Goal: Navigation & Orientation: Find specific page/section

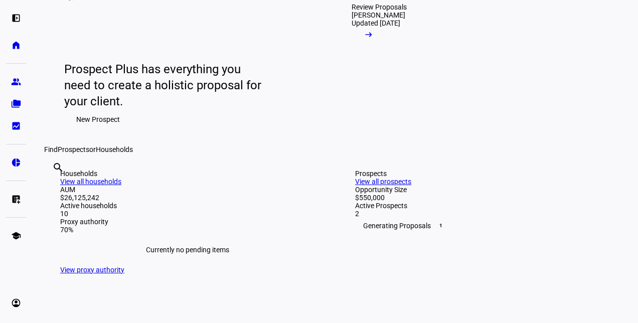
scroll to position [100, 0]
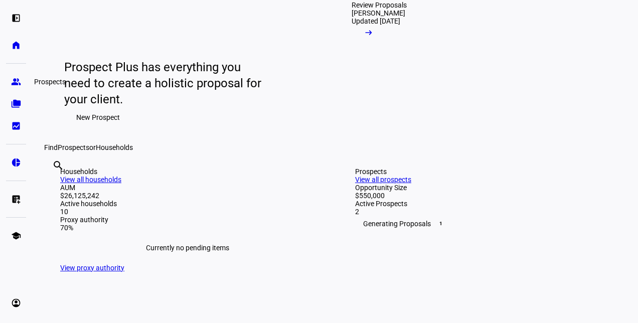
click at [11, 85] on eth-mat-symbol "group" at bounding box center [16, 82] width 10 height 10
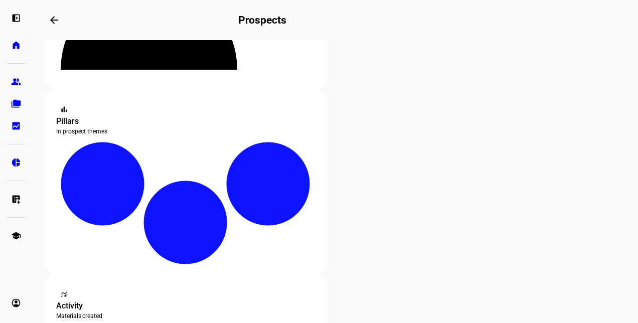
scroll to position [150, 0]
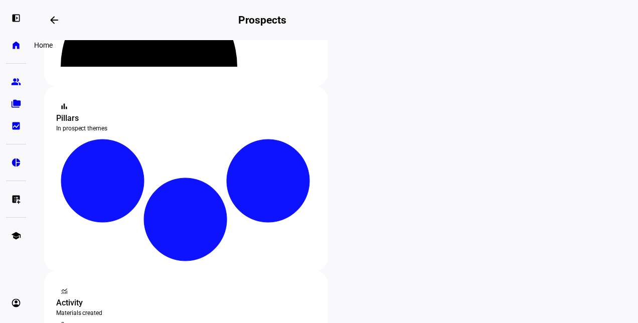
click at [16, 52] on link "home Home" at bounding box center [16, 45] width 20 height 20
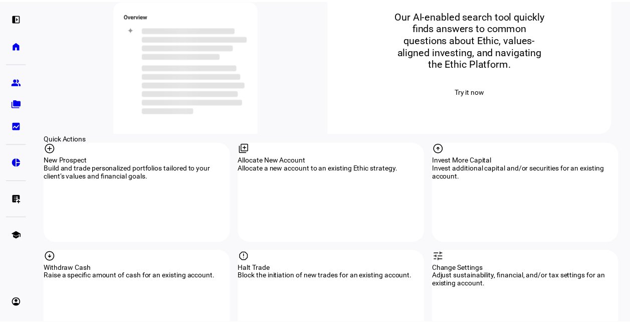
scroll to position [852, 0]
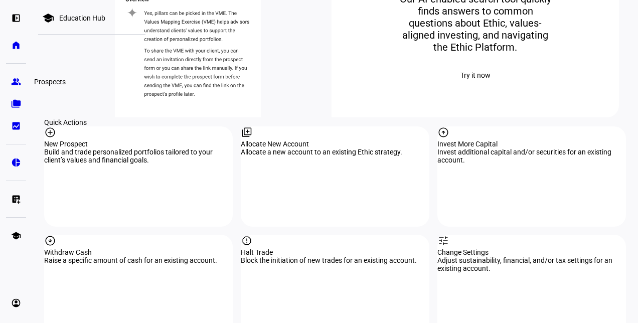
click at [18, 82] on eth-mat-symbol "group" at bounding box center [16, 82] width 10 height 10
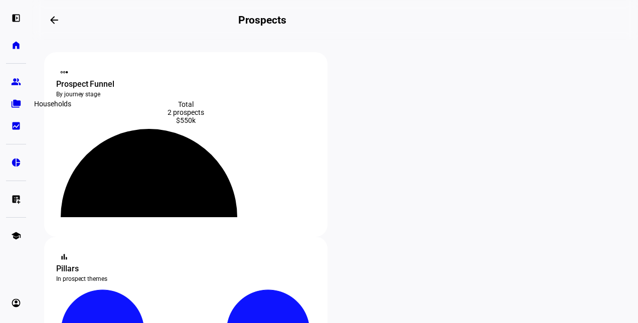
click at [22, 104] on link "folder_copy Households" at bounding box center [16, 104] width 20 height 20
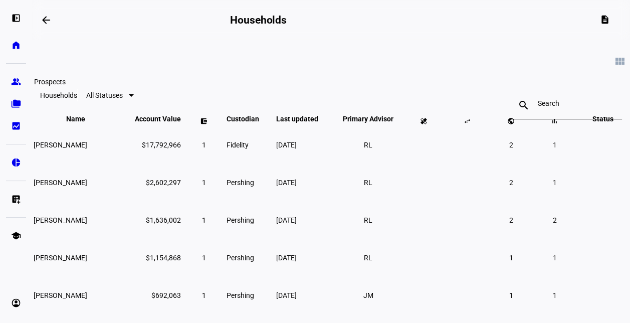
click at [18, 80] on eth-mat-symbol "group" at bounding box center [16, 82] width 10 height 10
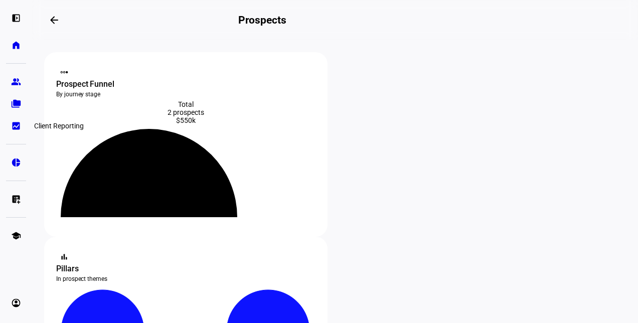
click at [13, 131] on link "bid_landscape Client Reporting" at bounding box center [16, 126] width 20 height 20
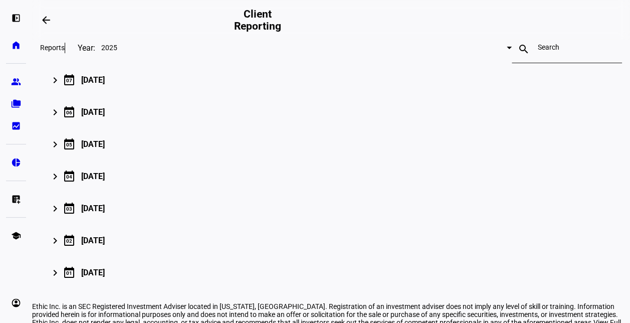
scroll to position [150, 0]
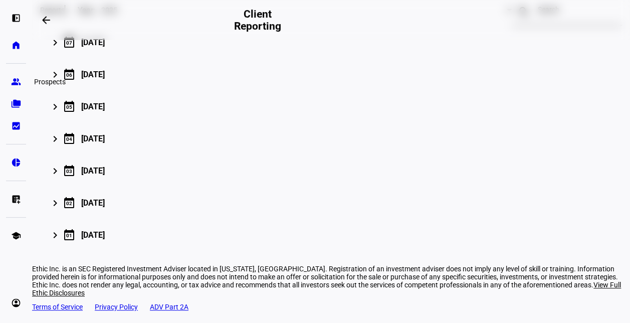
click at [15, 80] on eth-mat-symbol "group" at bounding box center [16, 82] width 10 height 10
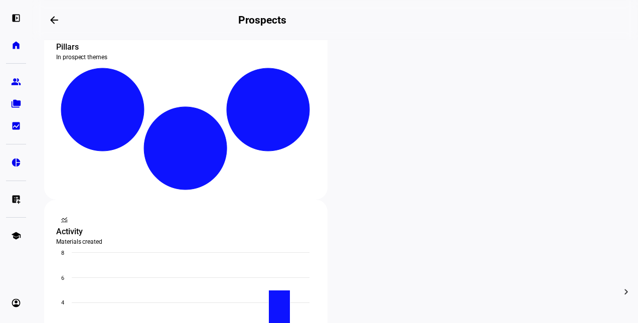
scroll to position [200, 0]
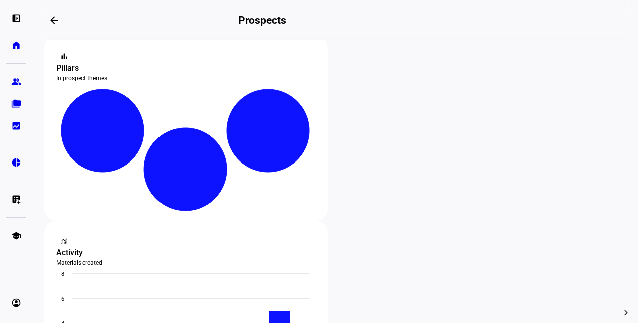
click at [17, 43] on eth-mat-symbol "home" at bounding box center [16, 45] width 10 height 10
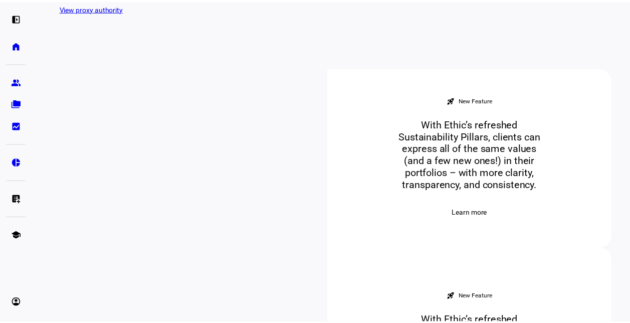
scroll to position [351, 0]
